Goal: Register for event/course

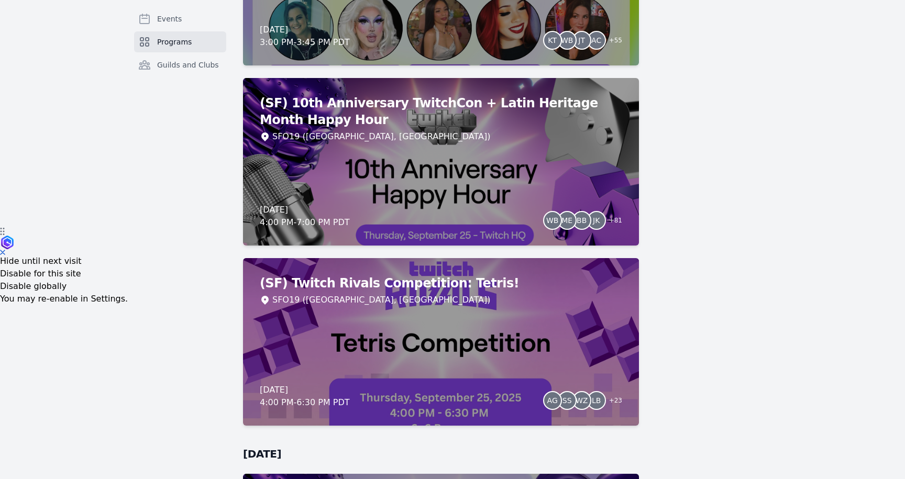
scroll to position [207, 0]
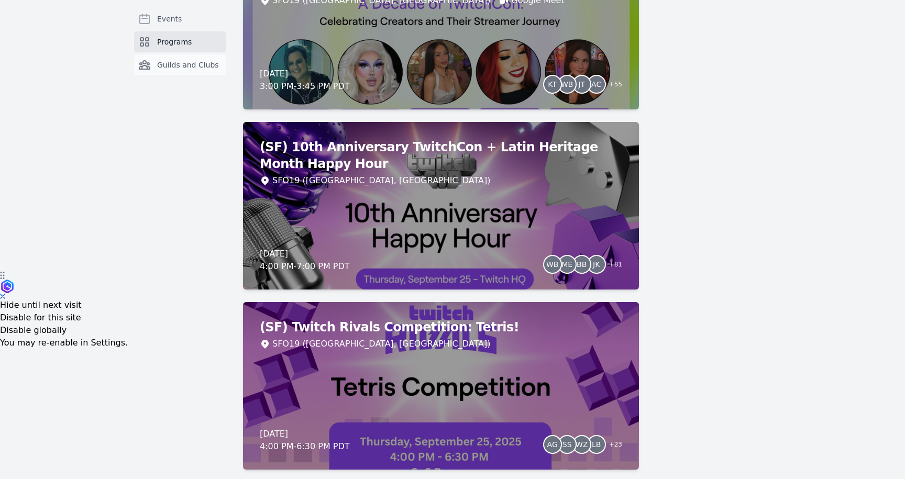
click at [196, 63] on span "Guilds and Clubs" at bounding box center [188, 65] width 62 height 10
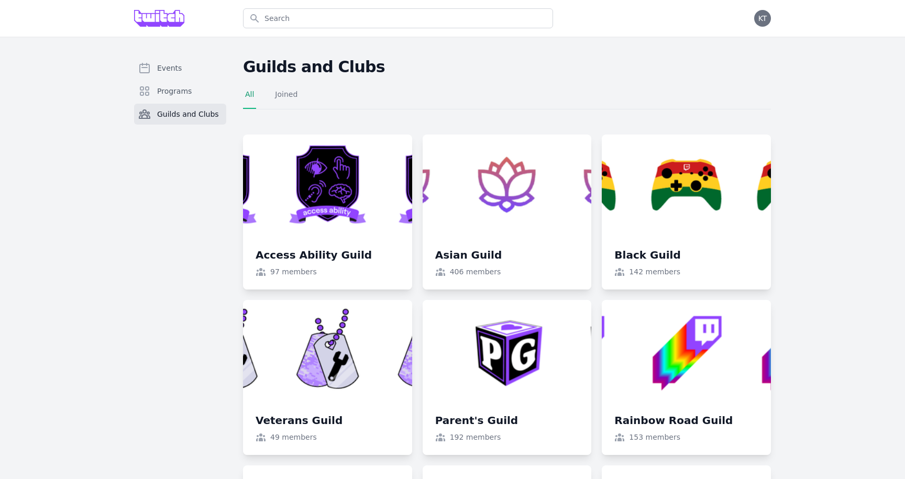
click at [172, 103] on div "Events Programs Guilds and Clubs" at bounding box center [180, 100] width 92 height 84
click at [167, 96] on link "Programs" at bounding box center [180, 91] width 92 height 21
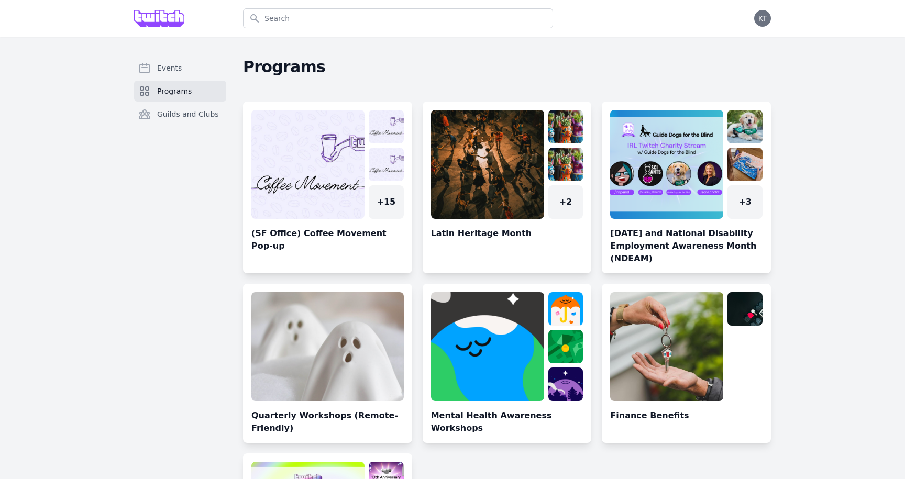
click at [174, 11] on img at bounding box center [159, 18] width 50 height 17
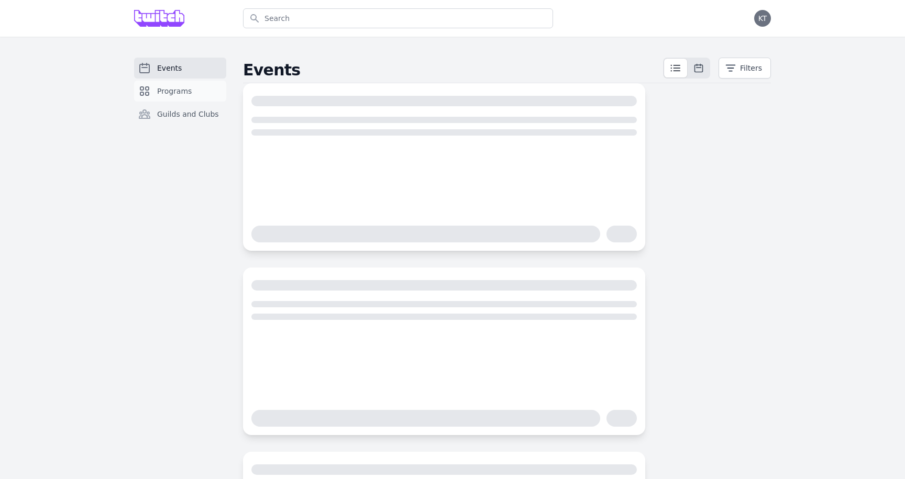
click at [192, 83] on link "Programs" at bounding box center [180, 91] width 92 height 21
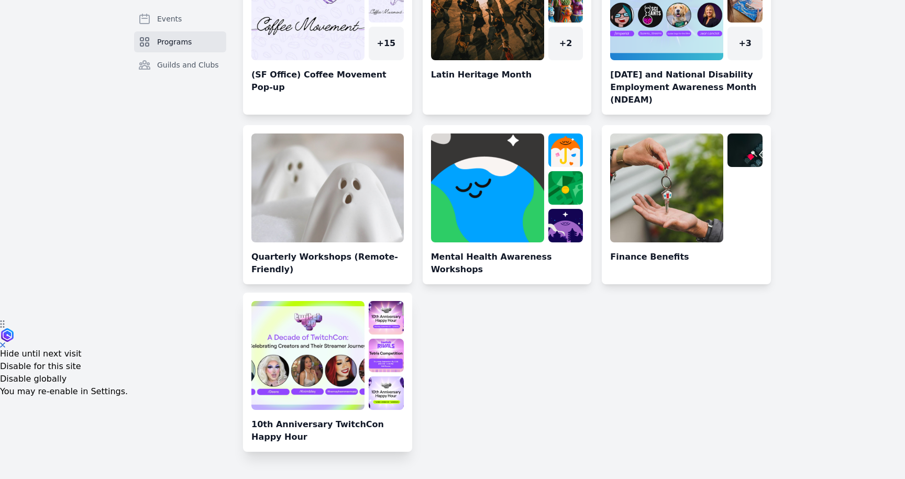
click at [302, 347] on link at bounding box center [327, 376] width 169 height 151
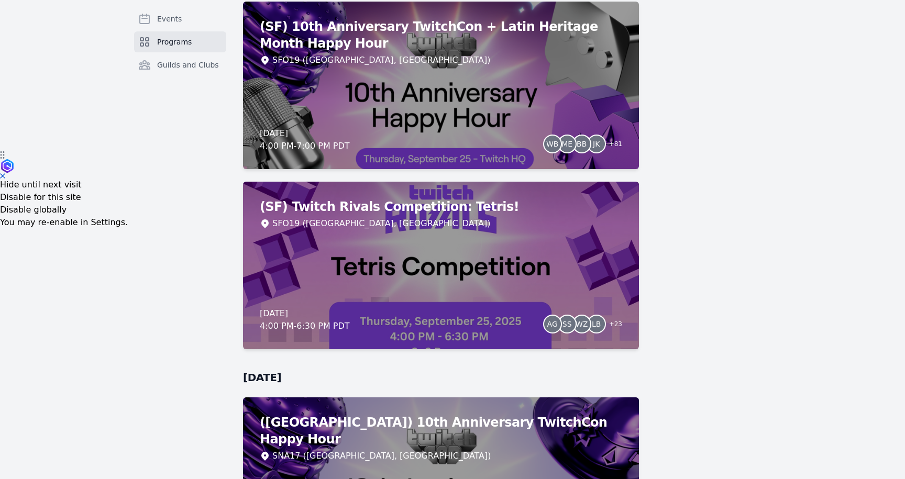
scroll to position [82, 0]
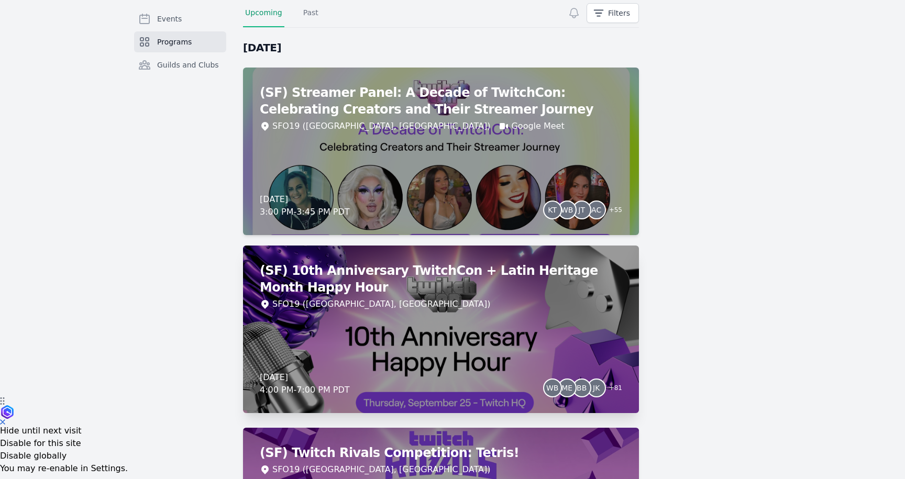
click at [278, 341] on div "(SF) 10th Anniversary TwitchCon + Latin Heritage Month Happy Hour SFO19 ([GEOGR…" at bounding box center [441, 330] width 396 height 168
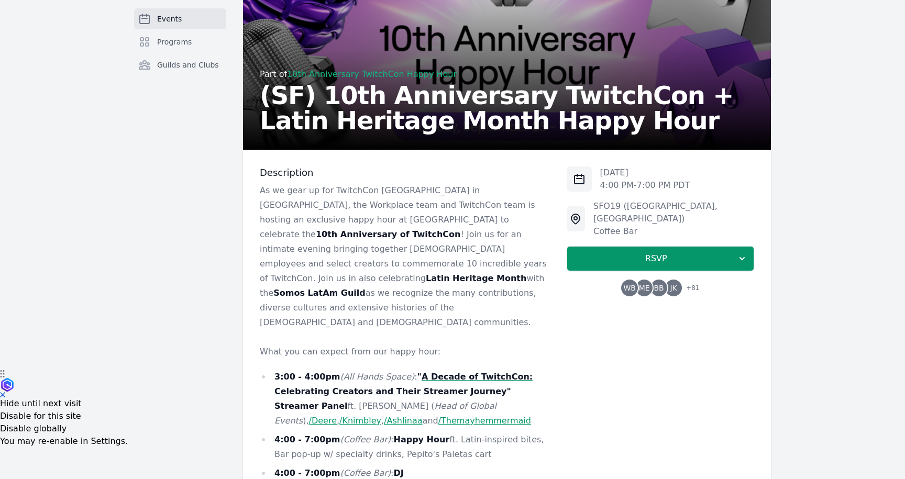
scroll to position [110, 0]
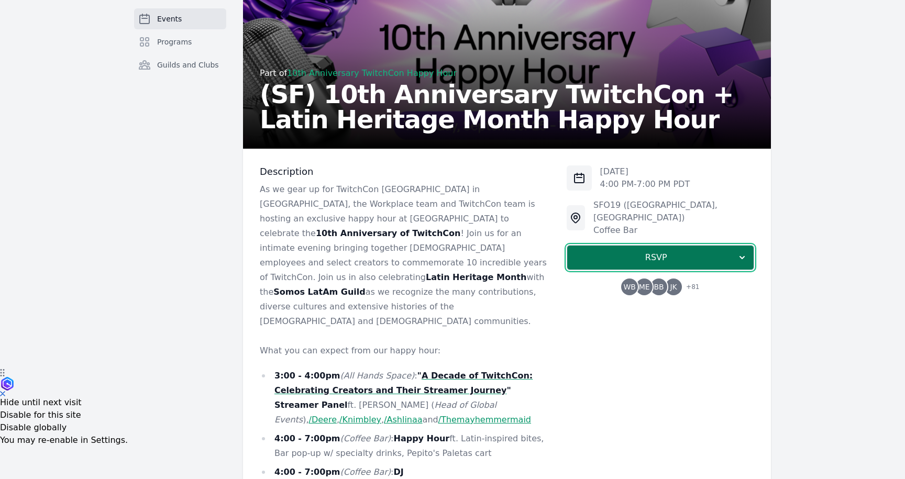
click at [641, 251] on span "RSVP" at bounding box center [656, 257] width 161 height 13
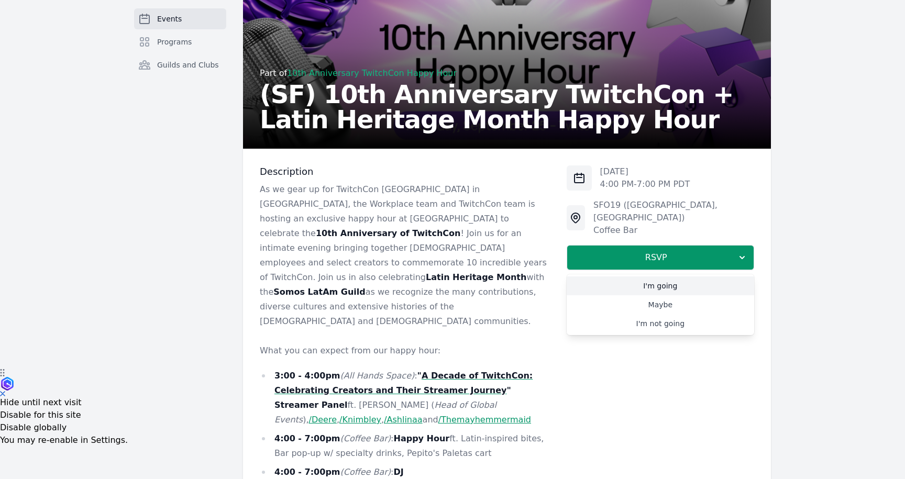
click at [633, 277] on link "I'm going" at bounding box center [661, 286] width 188 height 19
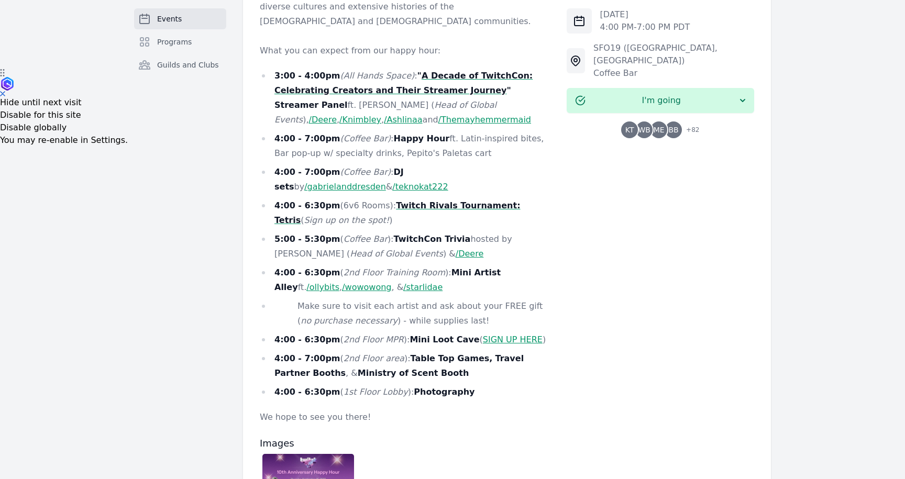
scroll to position [412, 0]
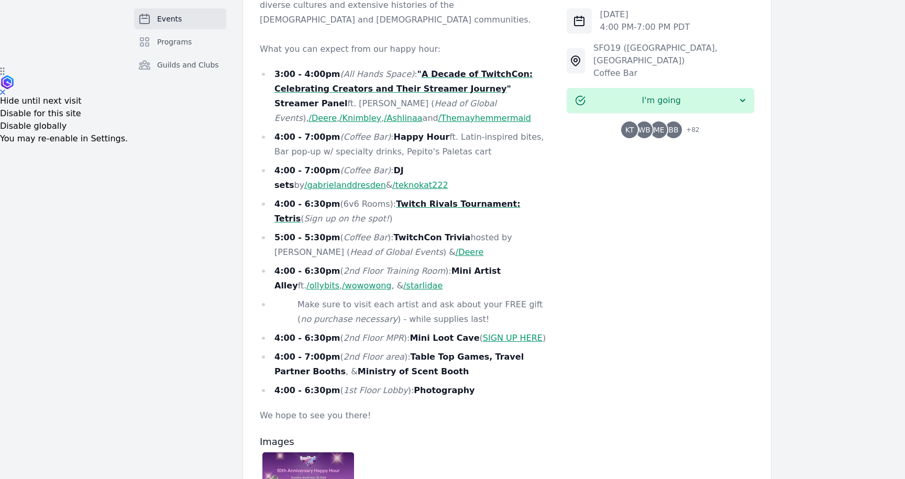
click at [483, 333] on link "SIGN UP HERE" at bounding box center [513, 338] width 60 height 10
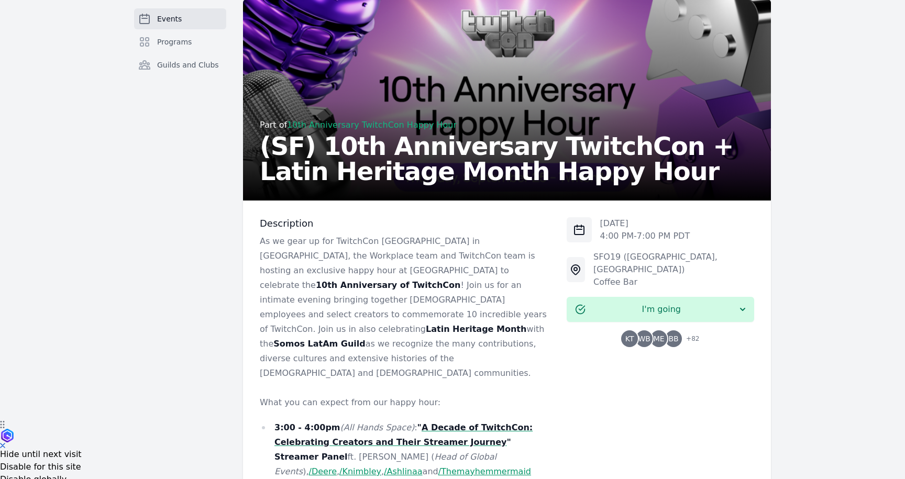
scroll to position [0, 0]
